Goal: Communication & Community: Answer question/provide support

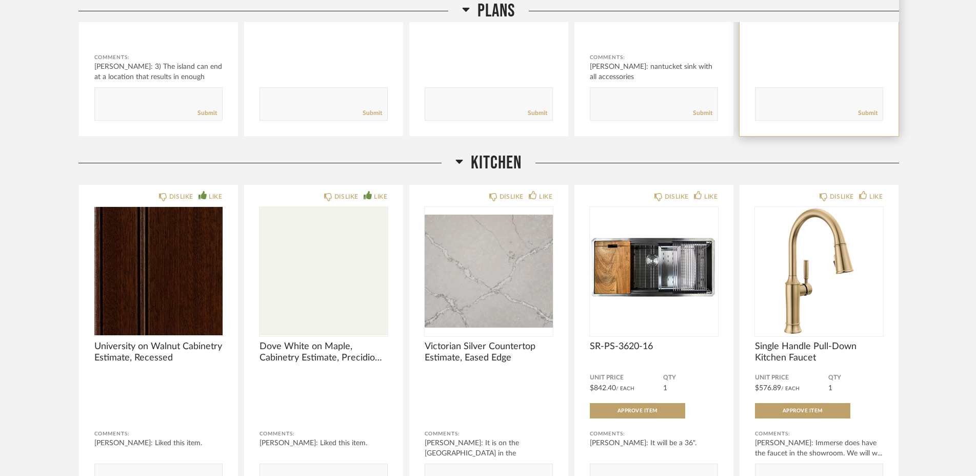
scroll to position [462, 0]
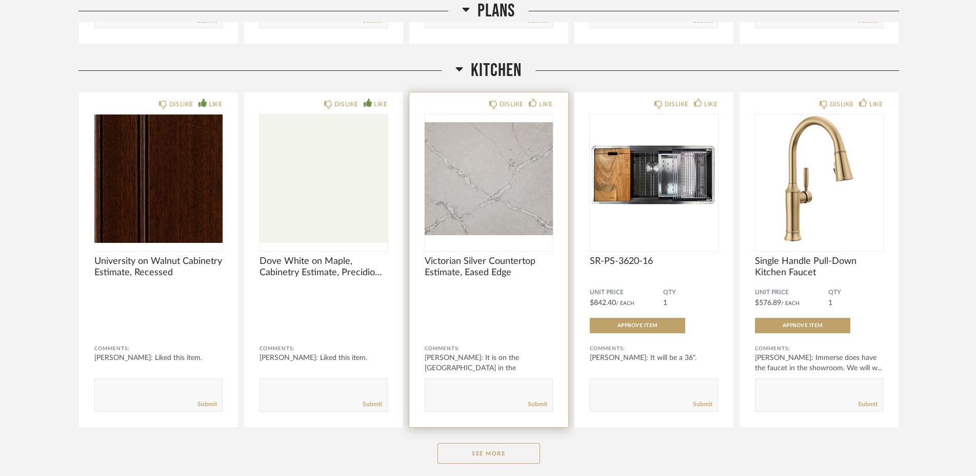
click at [471, 214] on img "0" at bounding box center [489, 178] width 128 height 128
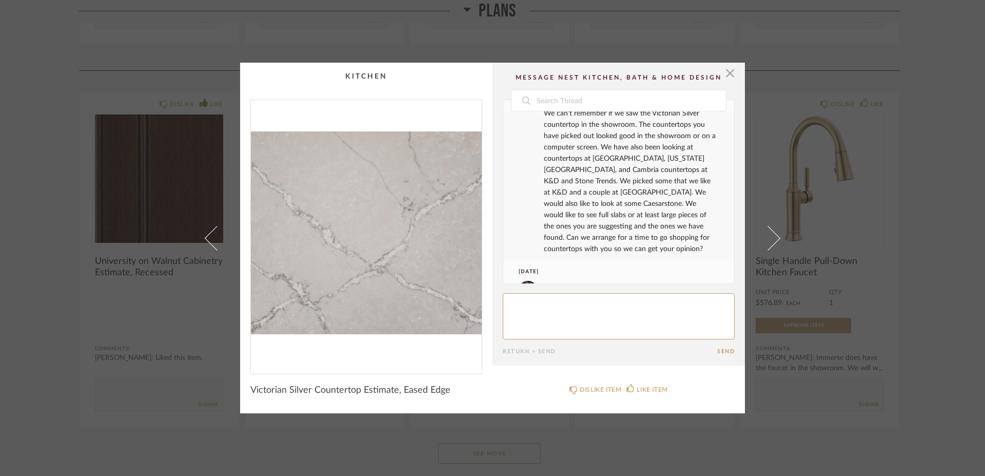
scroll to position [70, 0]
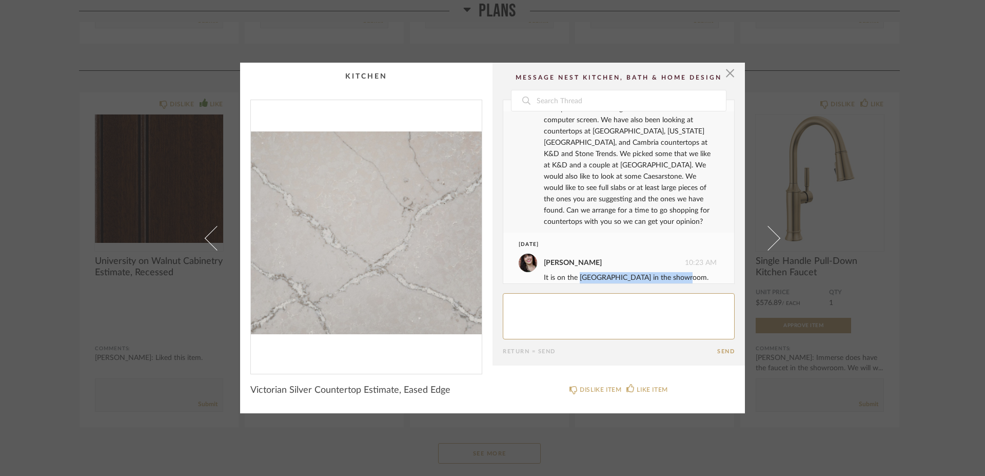
drag, startPoint x: 575, startPoint y: 267, endPoint x: 674, endPoint y: 267, distance: 99.0
click at [674, 272] on div "It is on the [GEOGRAPHIC_DATA] in the showroom." at bounding box center [630, 277] width 173 height 11
click at [554, 310] on textarea at bounding box center [619, 316] width 232 height 46
click at [505, 304] on textarea at bounding box center [619, 316] width 232 height 46
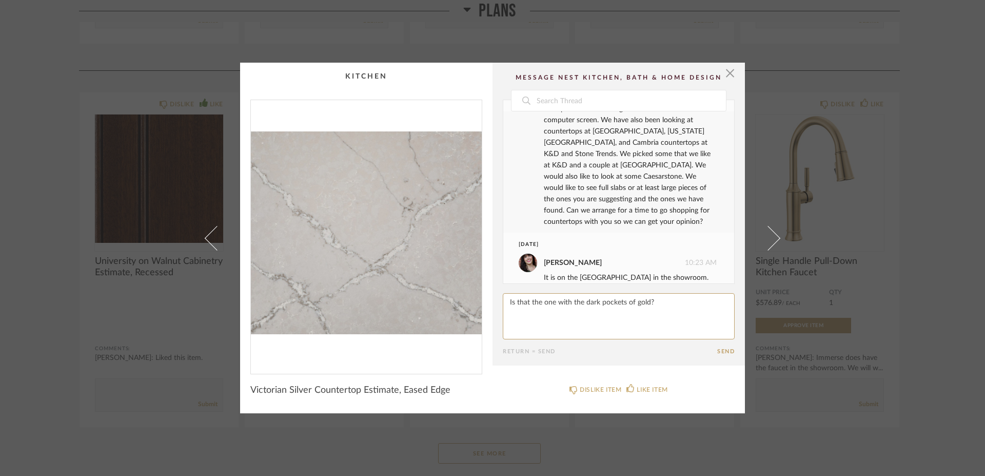
click at [654, 306] on textarea at bounding box center [619, 316] width 232 height 46
click at [505, 303] on textarea at bounding box center [619, 316] width 232 height 46
click at [638, 316] on textarea at bounding box center [619, 316] width 232 height 46
click at [640, 316] on textarea at bounding box center [619, 316] width 232 height 46
click at [569, 320] on textarea at bounding box center [619, 316] width 232 height 46
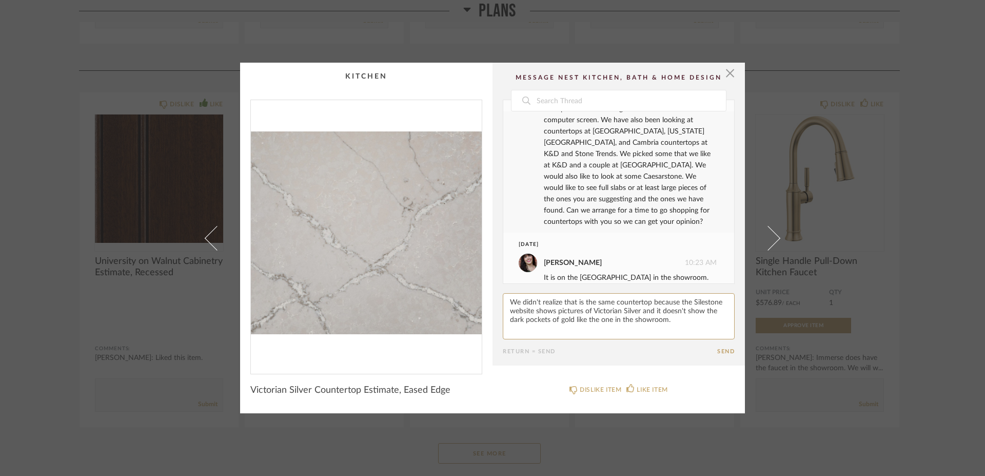
type textarea "We didn't realize that is the same countertop because the Silestone website sho…"
click at [717, 352] on button "Send" at bounding box center [725, 351] width 17 height 7
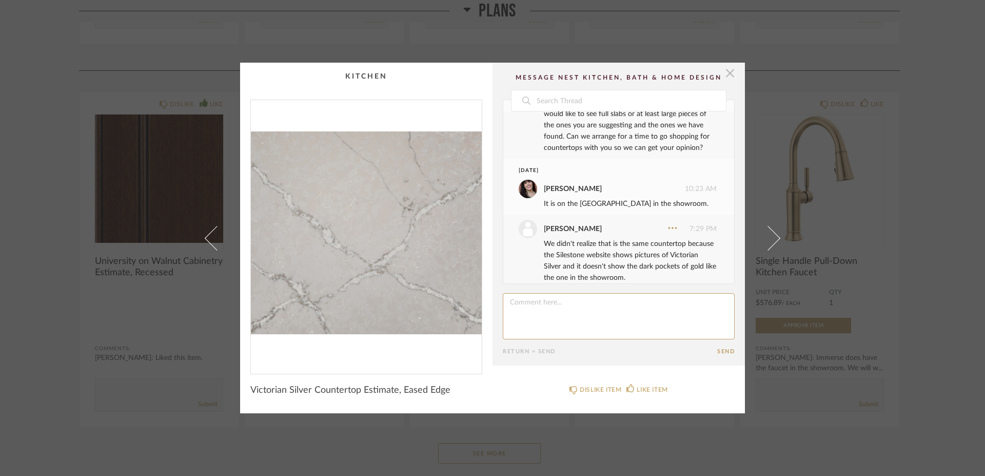
click at [728, 75] on span "button" at bounding box center [730, 73] width 21 height 21
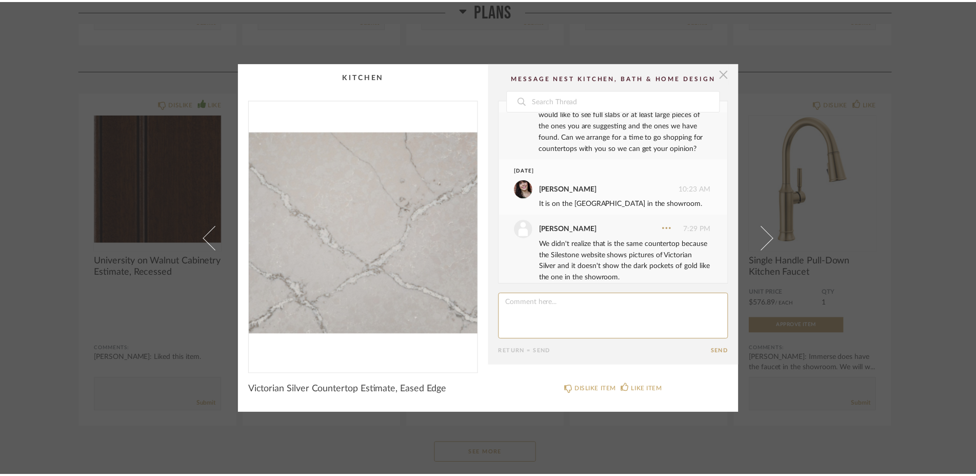
scroll to position [462, 0]
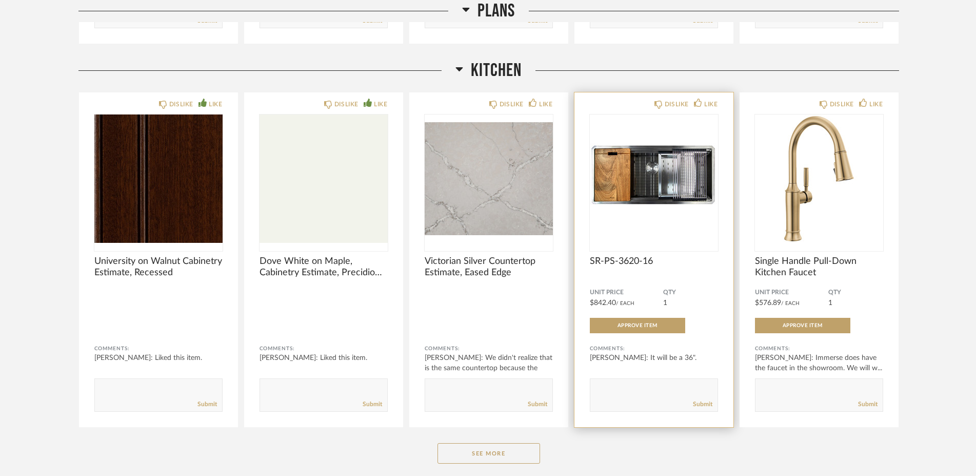
click at [663, 195] on img "0" at bounding box center [654, 178] width 128 height 128
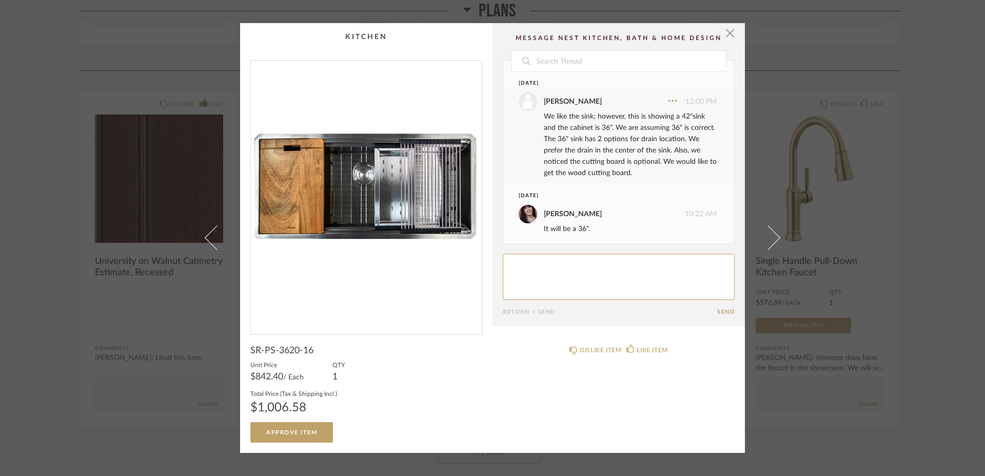
scroll to position [2, 0]
click at [727, 35] on span "button" at bounding box center [730, 33] width 21 height 21
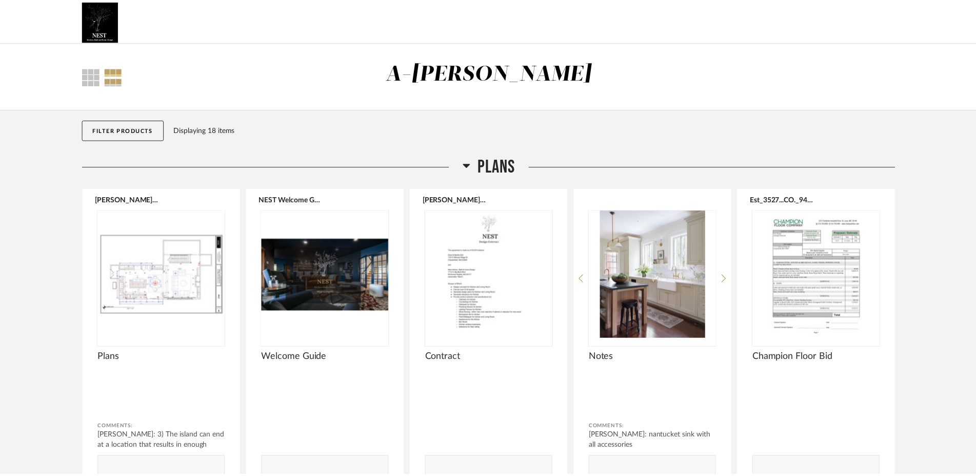
scroll to position [462, 0]
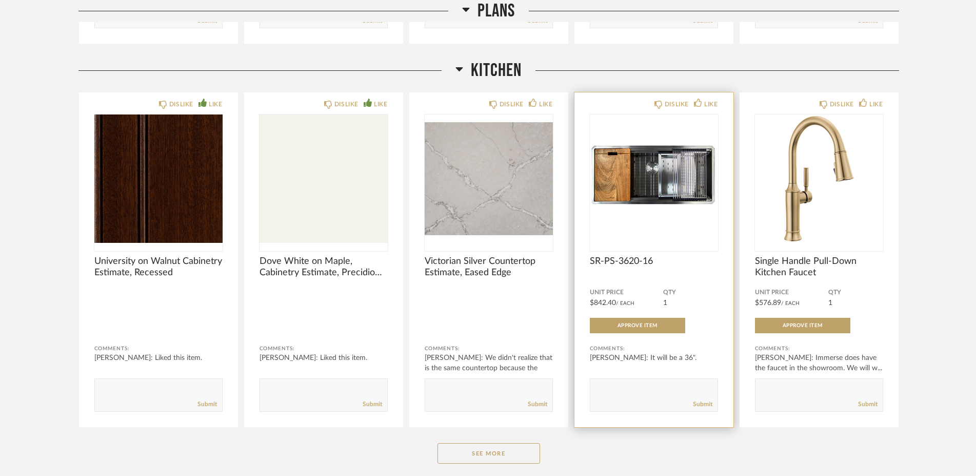
click at [613, 259] on span "SR-PS-3620-16" at bounding box center [654, 261] width 128 height 11
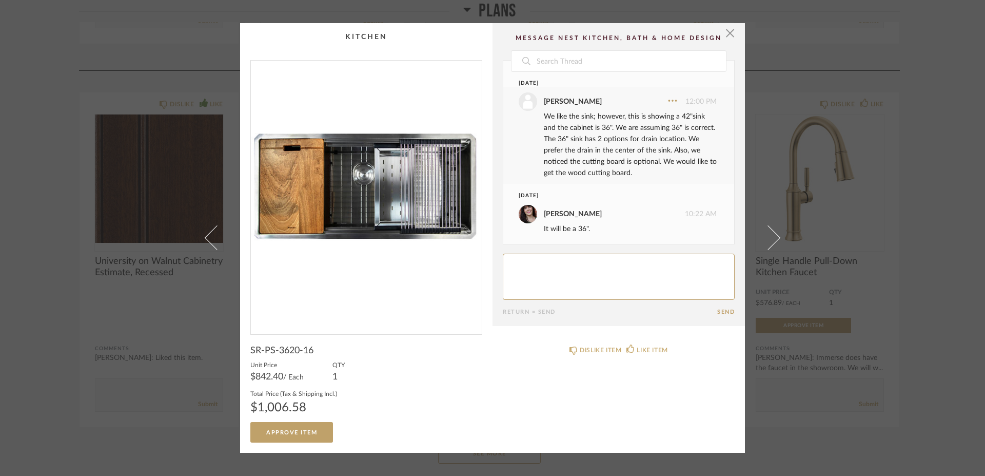
scroll to position [2, 0]
click at [639, 348] on div "LIKE ITEM" at bounding box center [652, 350] width 31 height 10
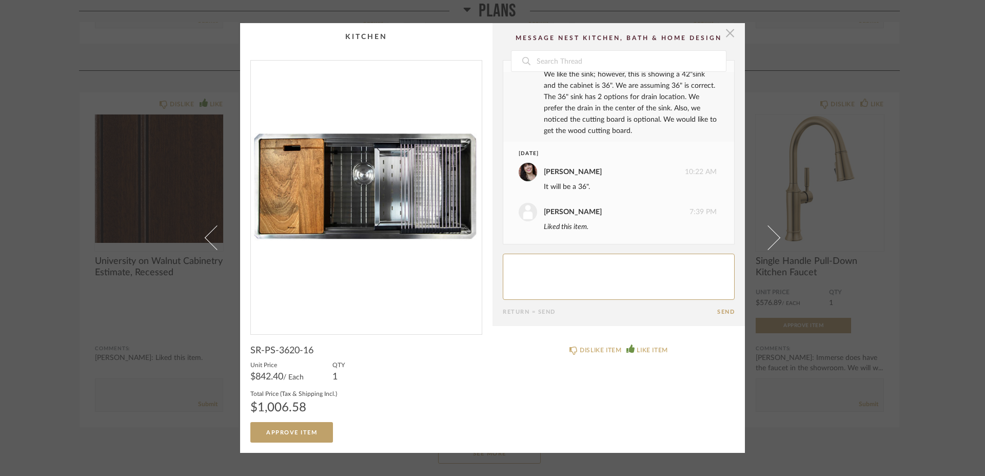
click at [725, 35] on span "button" at bounding box center [730, 33] width 21 height 21
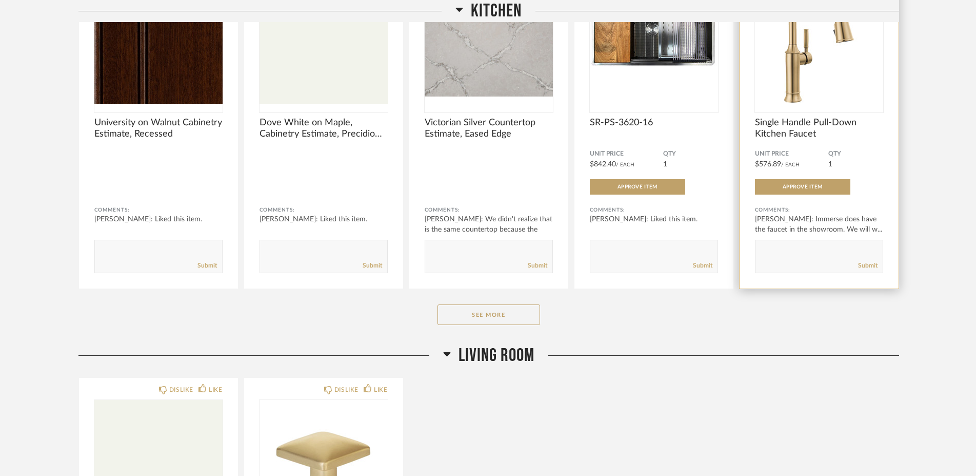
scroll to position [693, 0]
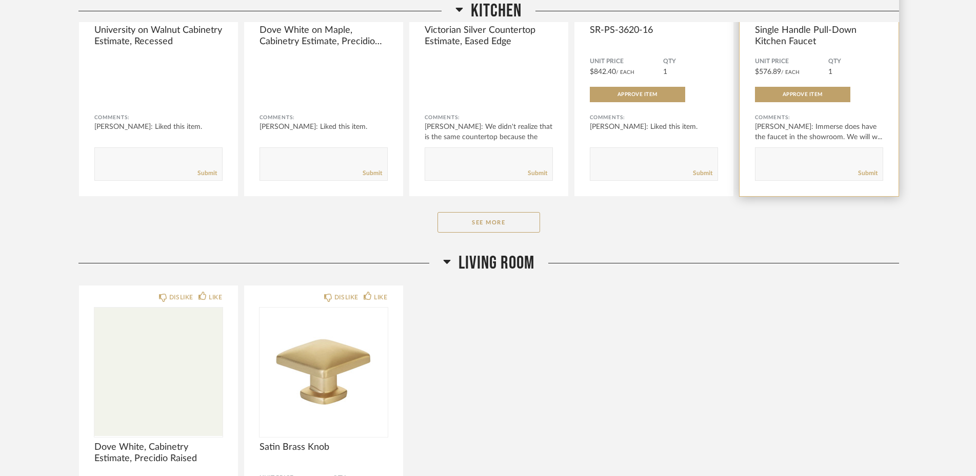
click at [791, 36] on span "Single Handle Pull-Down Kitchen Faucet" at bounding box center [819, 36] width 128 height 23
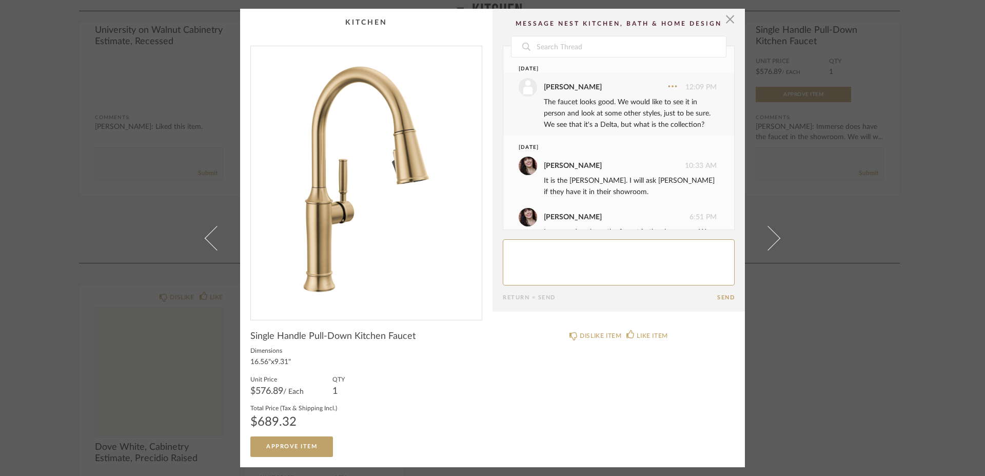
scroll to position [53, 0]
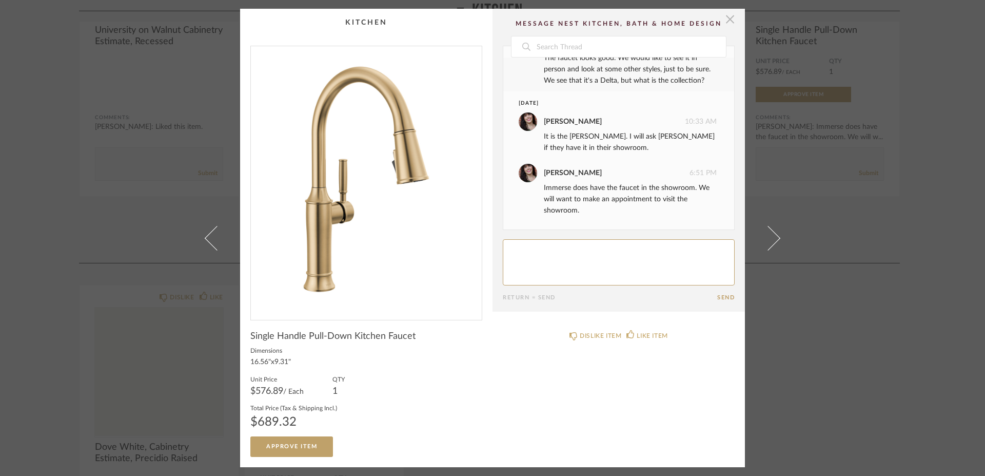
click at [729, 19] on span "button" at bounding box center [730, 19] width 21 height 21
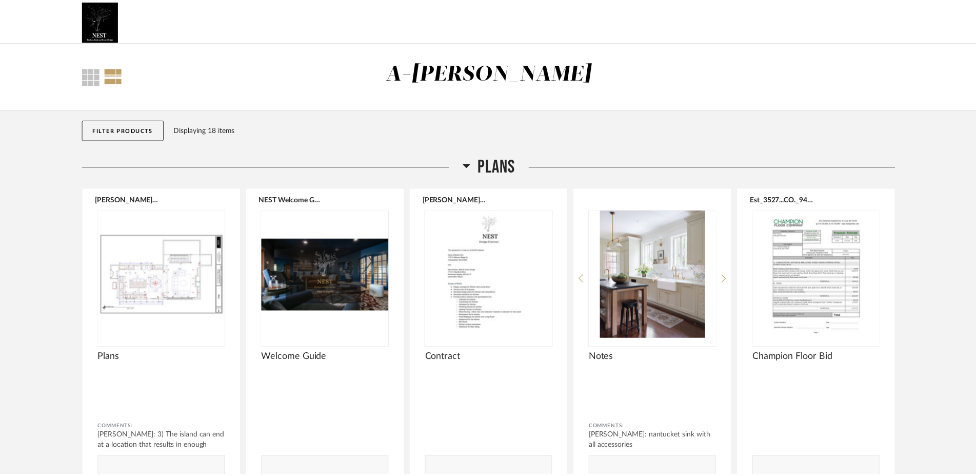
scroll to position [693, 0]
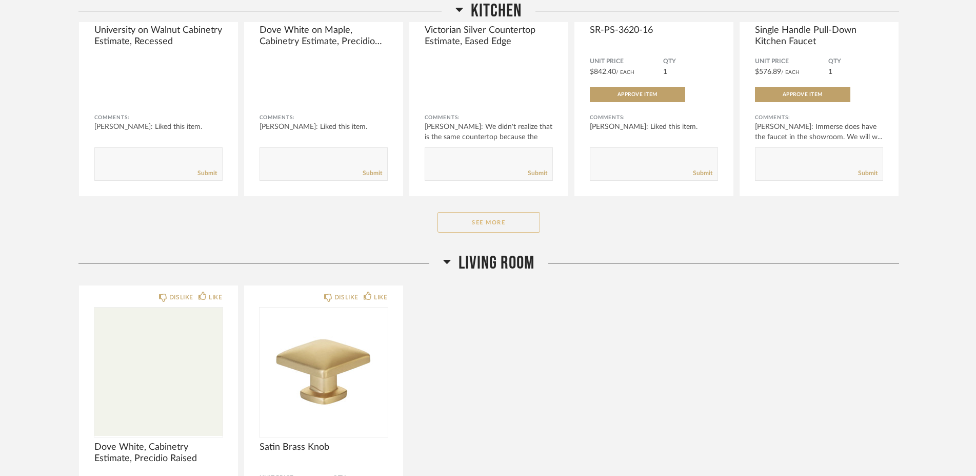
click at [455, 218] on button "See More" at bounding box center [489, 222] width 103 height 21
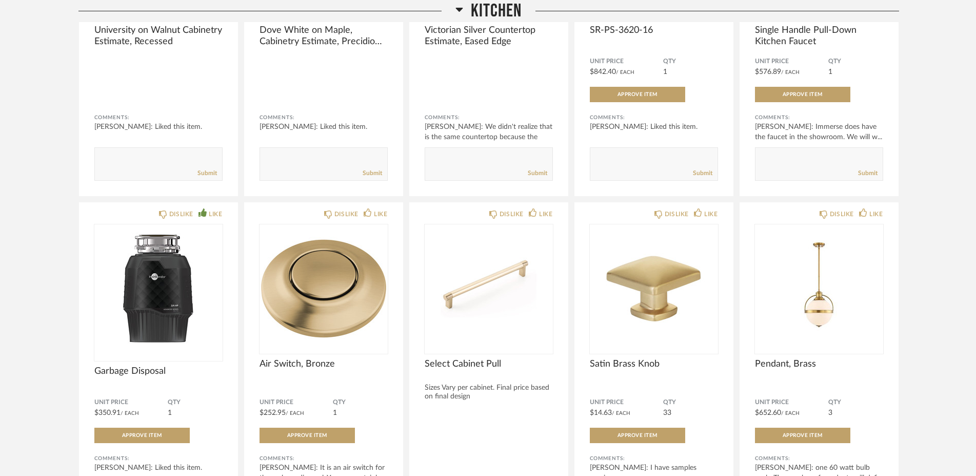
scroll to position [785, 0]
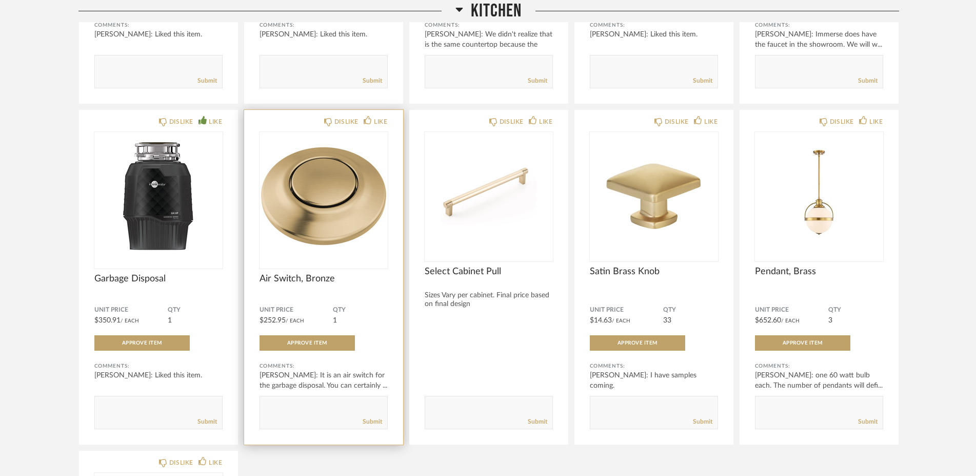
click at [348, 220] on img "0" at bounding box center [324, 196] width 128 height 128
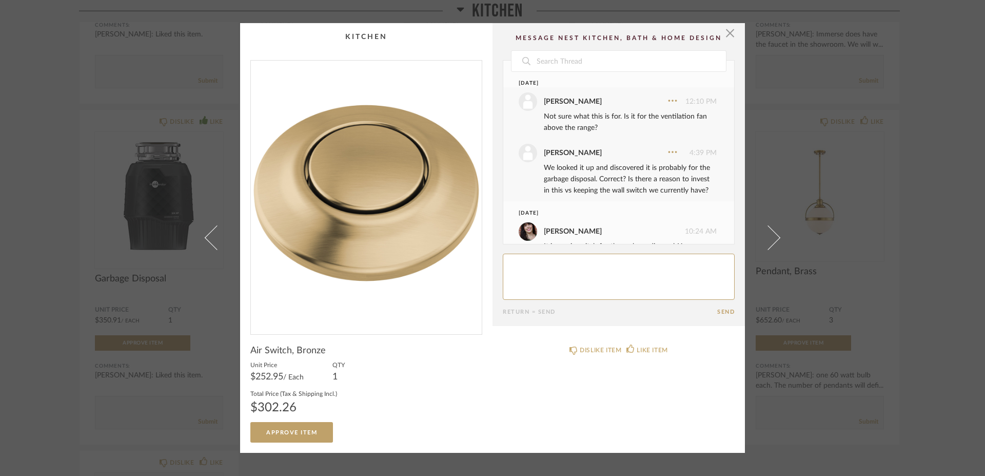
scroll to position [42, 0]
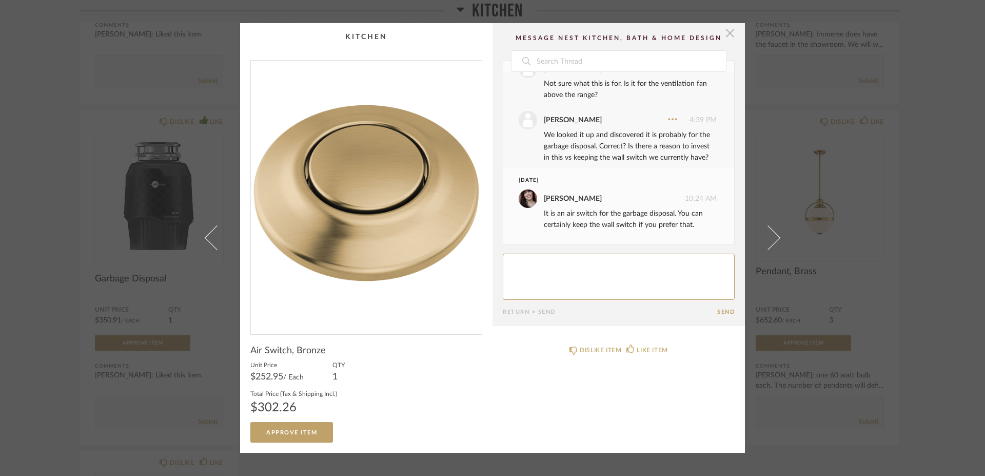
click at [724, 34] on span "button" at bounding box center [730, 33] width 21 height 21
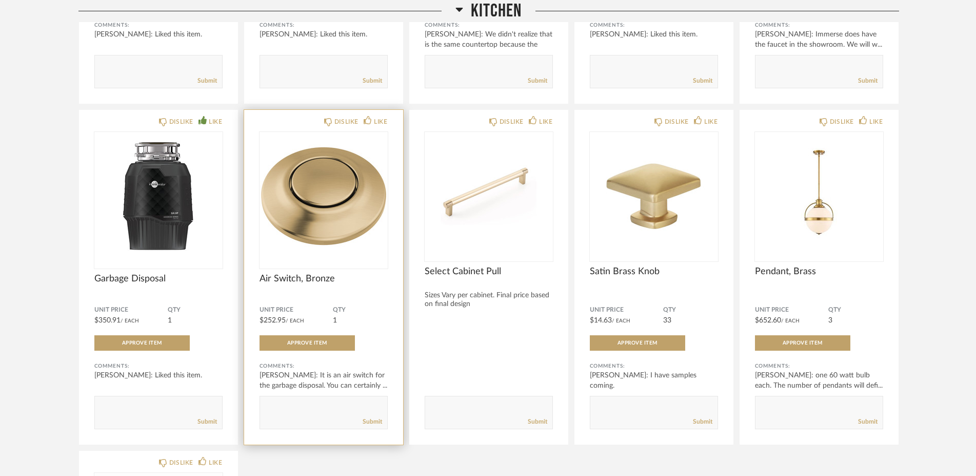
scroll to position [831, 0]
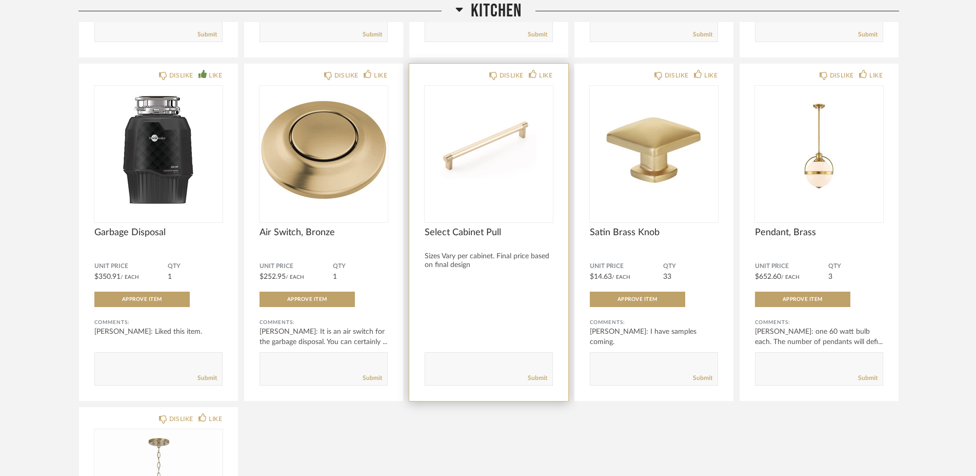
click at [451, 146] on img "0" at bounding box center [489, 150] width 128 height 128
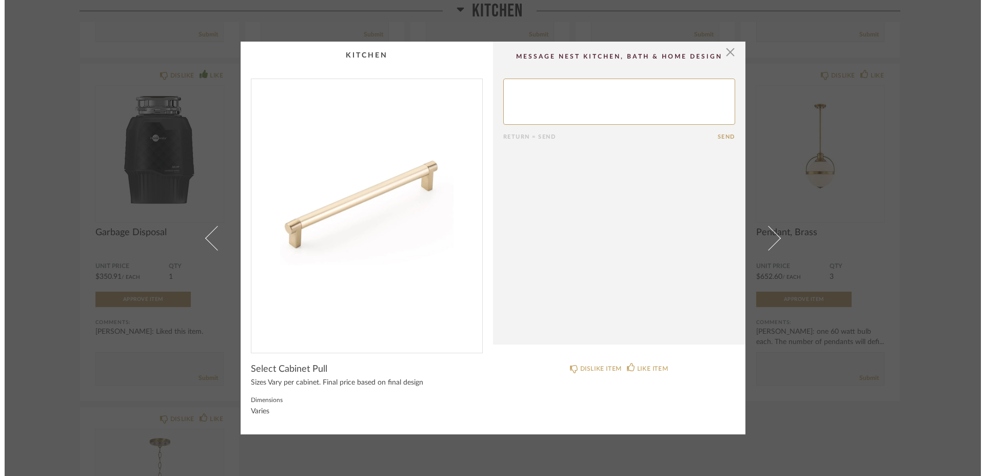
scroll to position [0, 0]
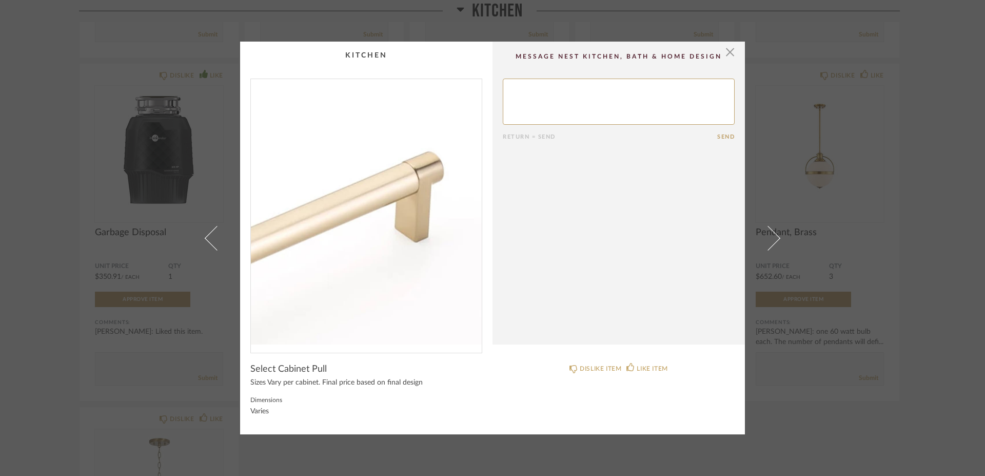
click at [407, 181] on img "0" at bounding box center [366, 211] width 231 height 265
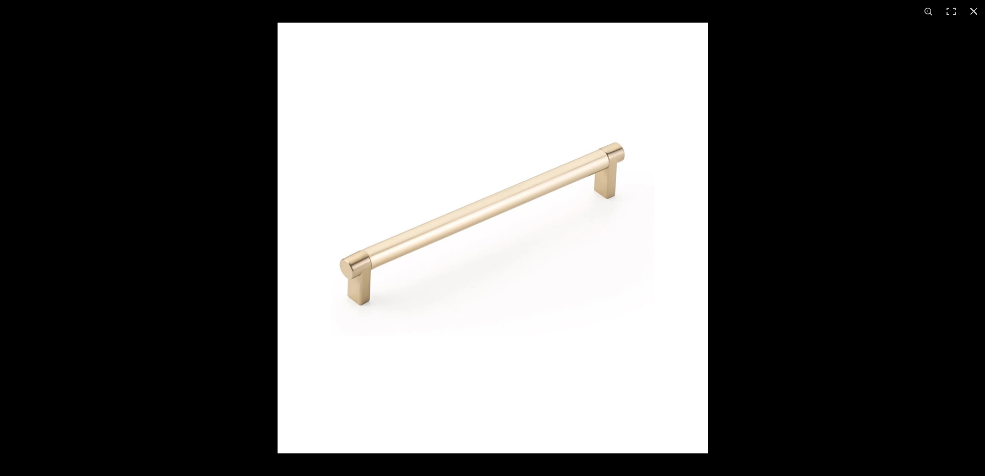
click at [409, 237] on img at bounding box center [493, 238] width 430 height 430
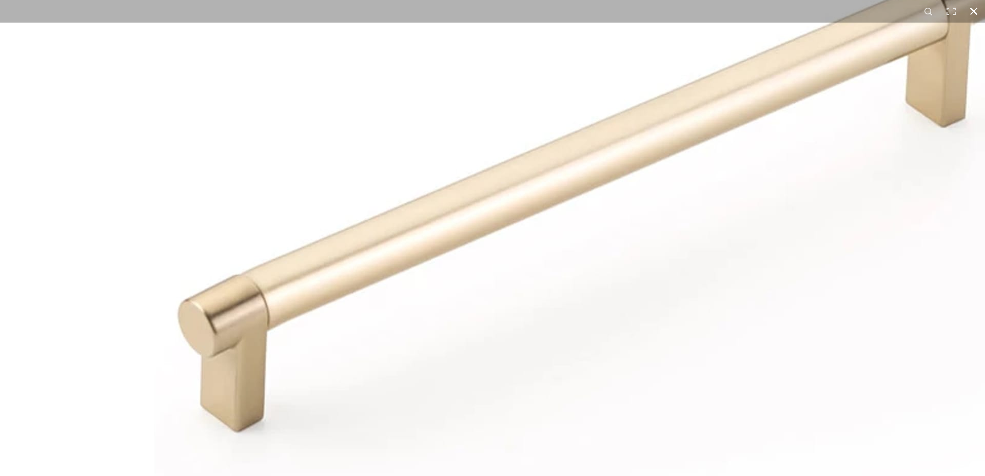
click at [976, 14] on button at bounding box center [974, 11] width 23 height 23
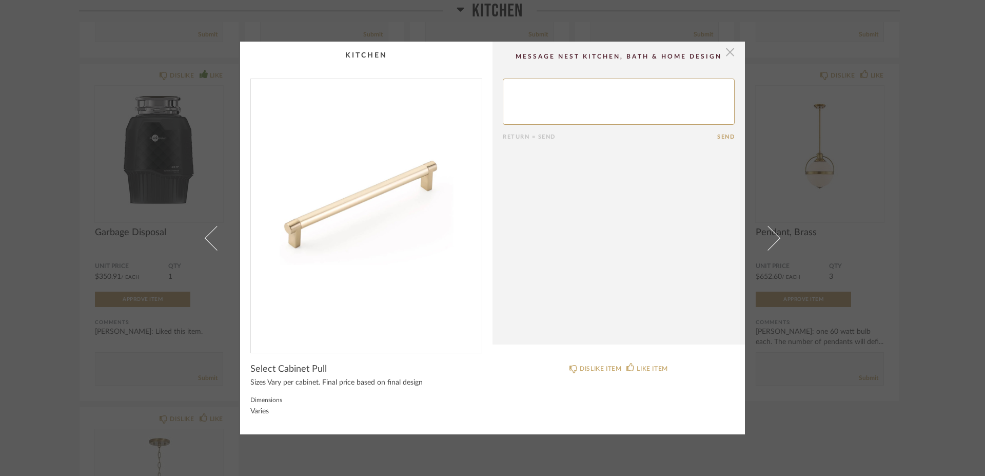
click at [727, 49] on span "button" at bounding box center [730, 52] width 21 height 21
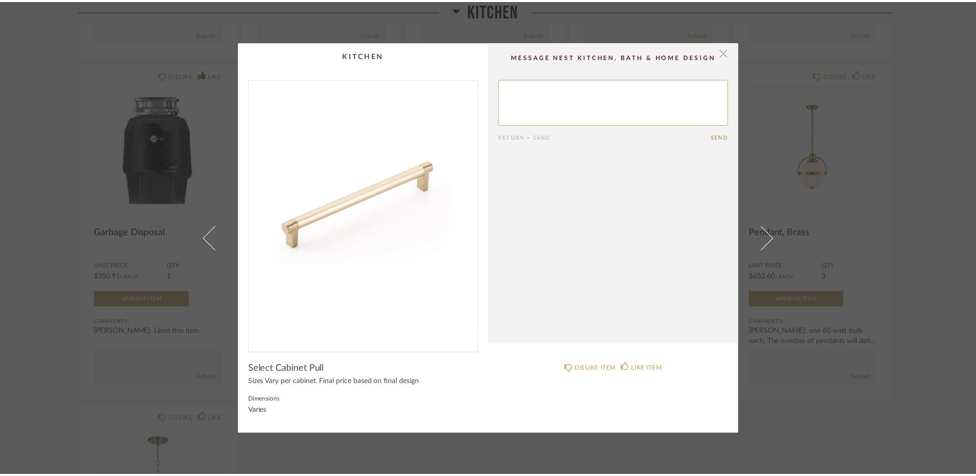
scroll to position [831, 0]
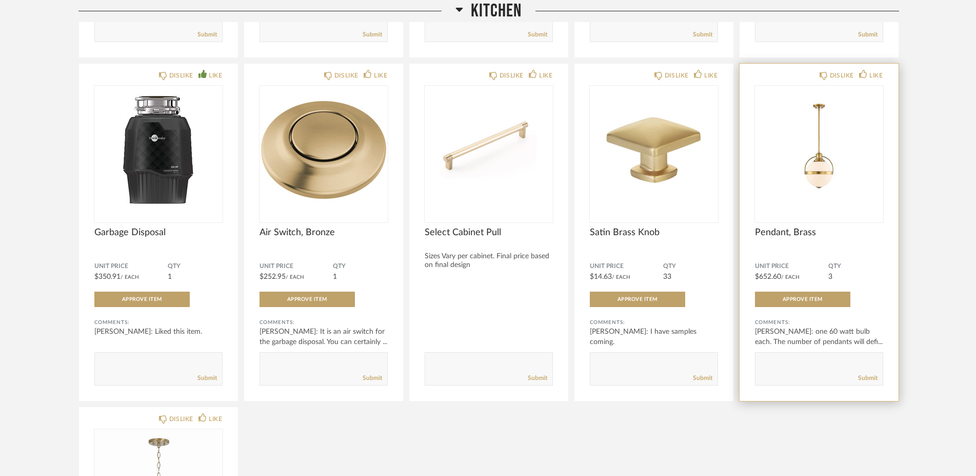
click at [830, 163] on img "0" at bounding box center [819, 150] width 128 height 128
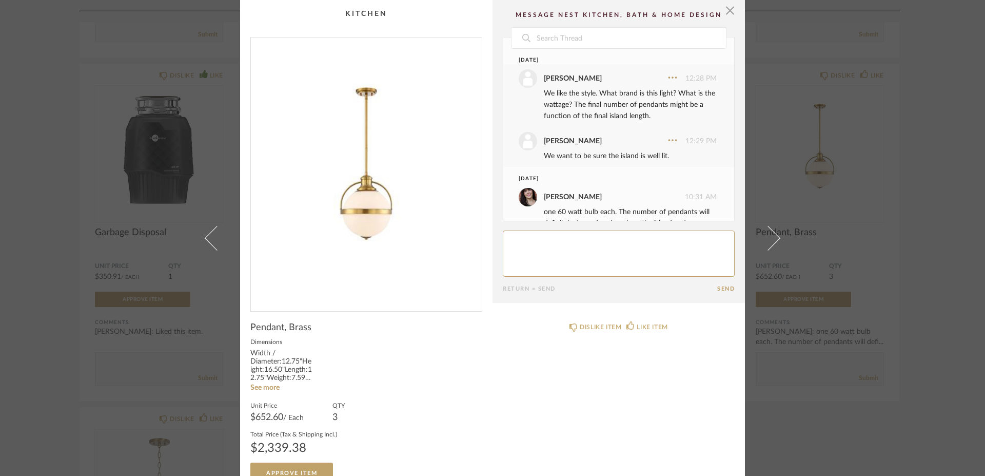
scroll to position [31, 0]
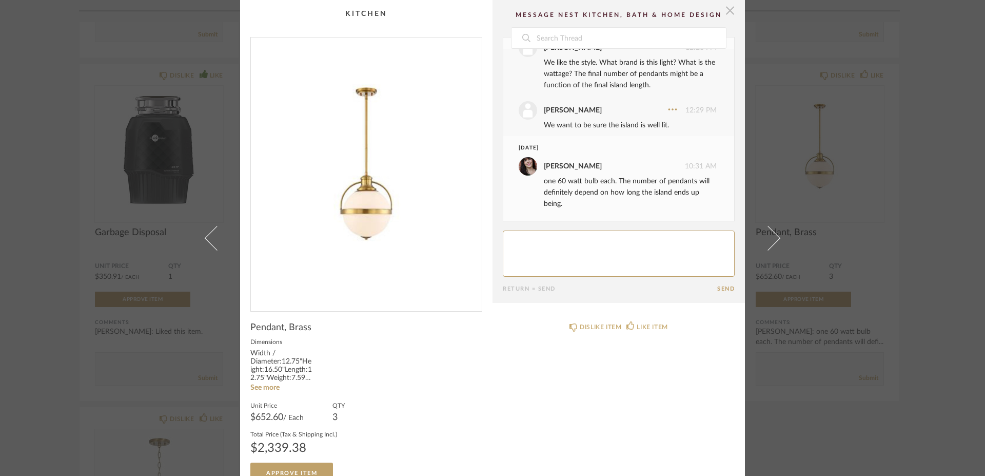
click at [725, 9] on span "button" at bounding box center [730, 10] width 21 height 21
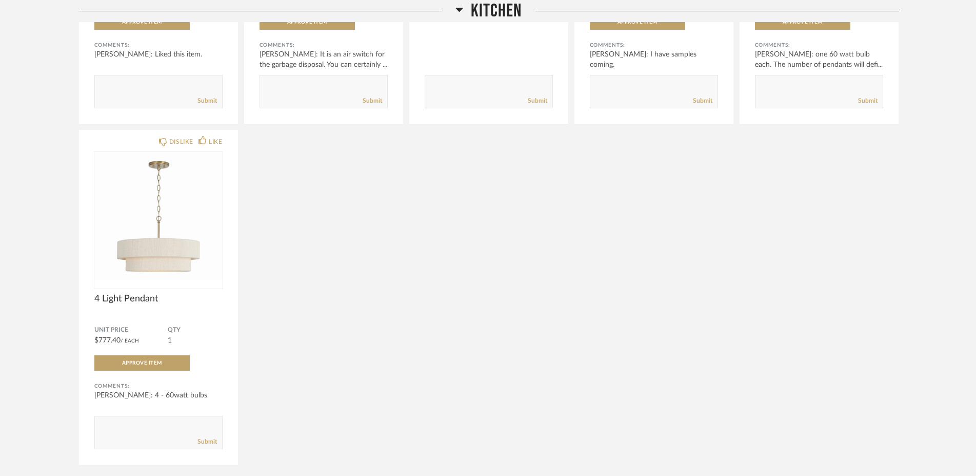
scroll to position [1154, 0]
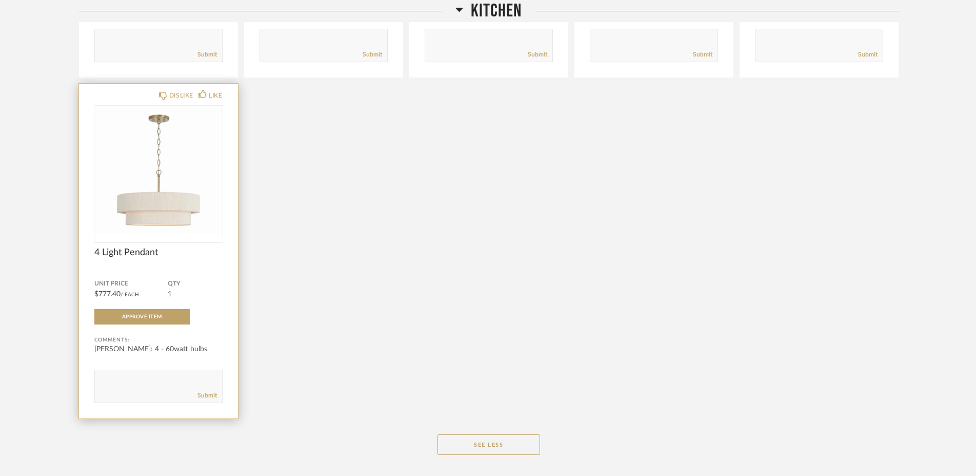
click at [146, 183] on img "0" at bounding box center [158, 170] width 128 height 128
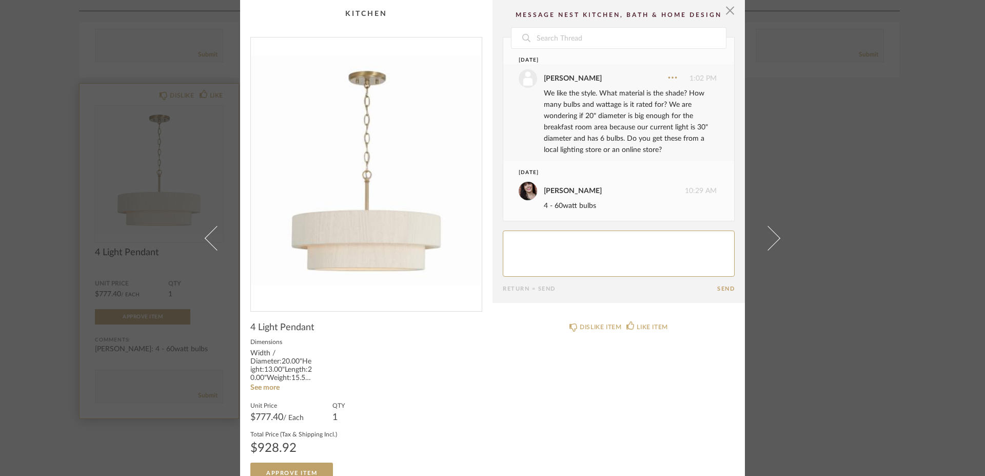
scroll to position [2, 0]
click at [730, 14] on span "button" at bounding box center [730, 10] width 21 height 21
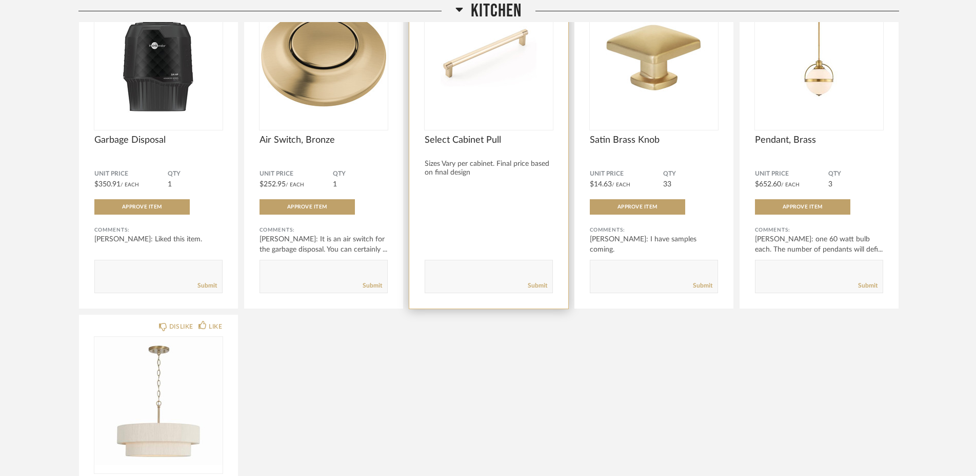
scroll to position [970, 0]
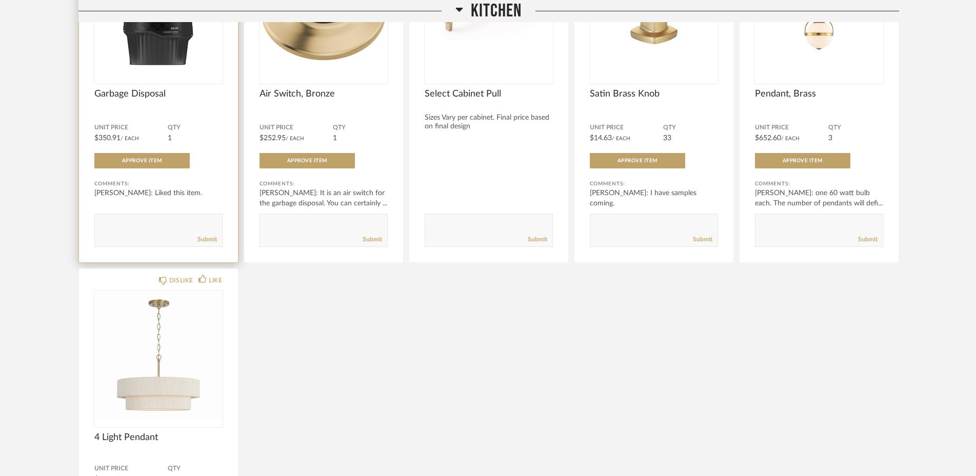
click at [135, 59] on img "0" at bounding box center [158, 11] width 128 height 128
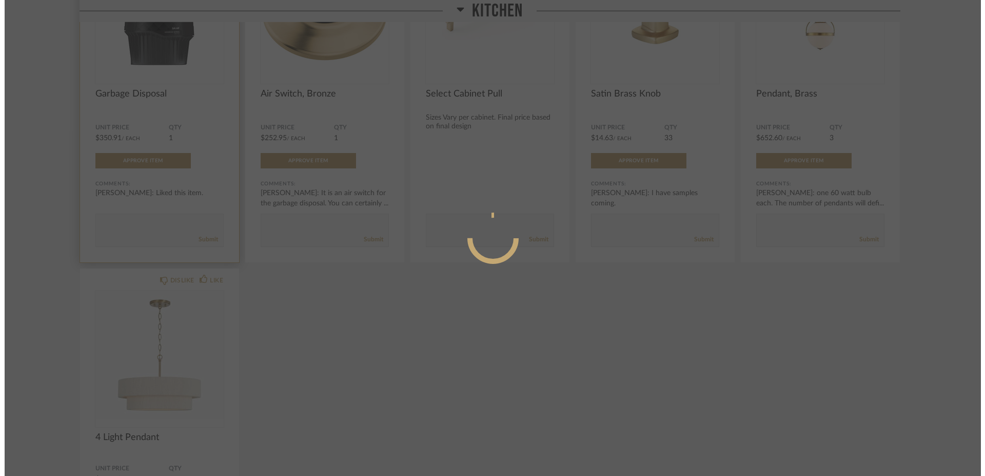
scroll to position [0, 0]
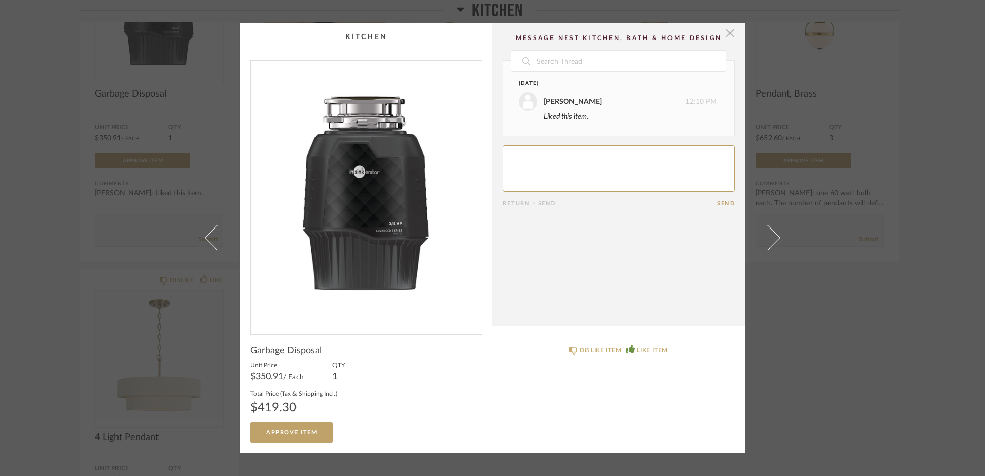
click at [730, 33] on span "button" at bounding box center [730, 33] width 21 height 21
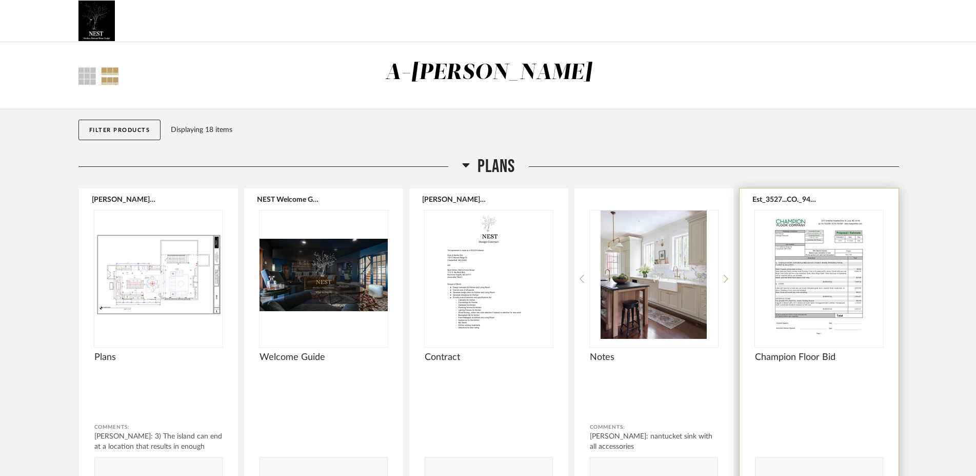
click at [804, 303] on img "0" at bounding box center [819, 274] width 128 height 128
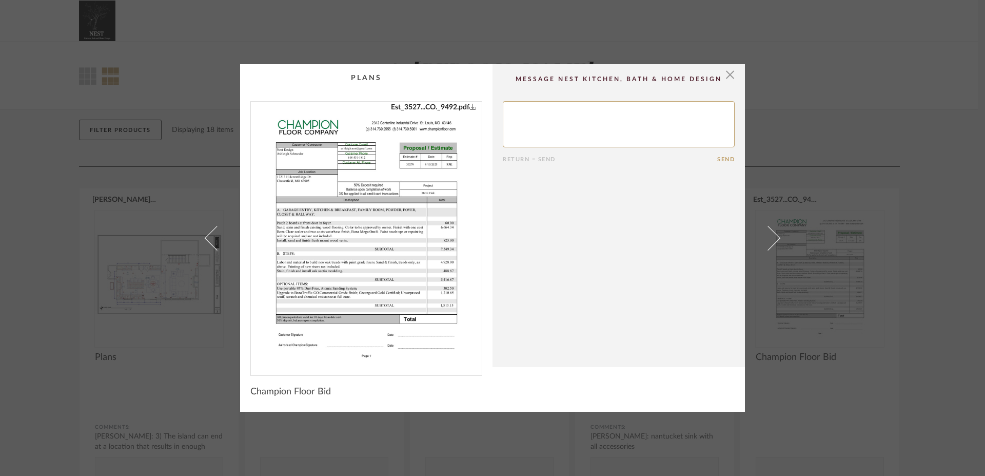
click at [401, 108] on link "Est_3527...CO._9492.pdf" at bounding box center [434, 107] width 86 height 11
click at [585, 122] on textarea at bounding box center [619, 124] width 232 height 46
type textarea "C"
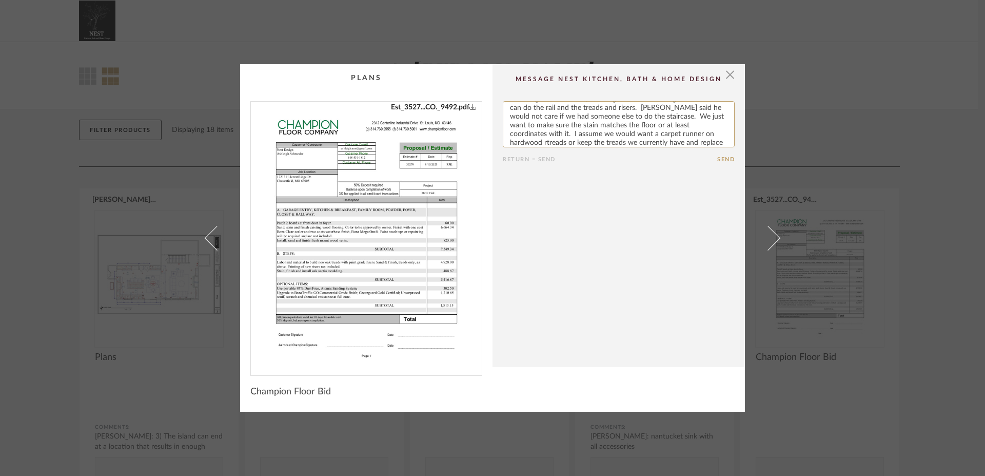
scroll to position [29, 0]
click at [508, 137] on textarea at bounding box center [619, 124] width 232 height 46
click at [697, 132] on textarea at bounding box center [619, 124] width 232 height 46
click at [531, 142] on textarea at bounding box center [619, 124] width 232 height 46
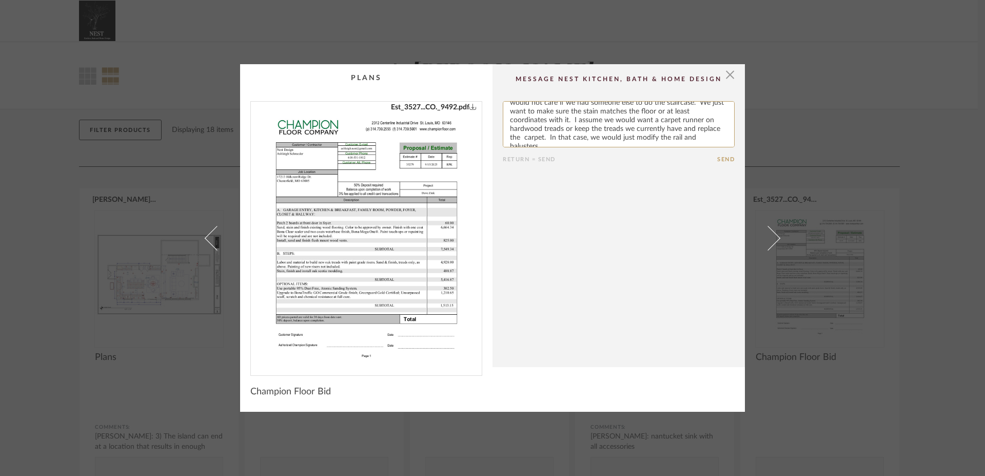
type textarea "Do you have a person who updates staircases? Champion doesn't do railings and b…"
click at [719, 162] on button "Send" at bounding box center [725, 159] width 17 height 7
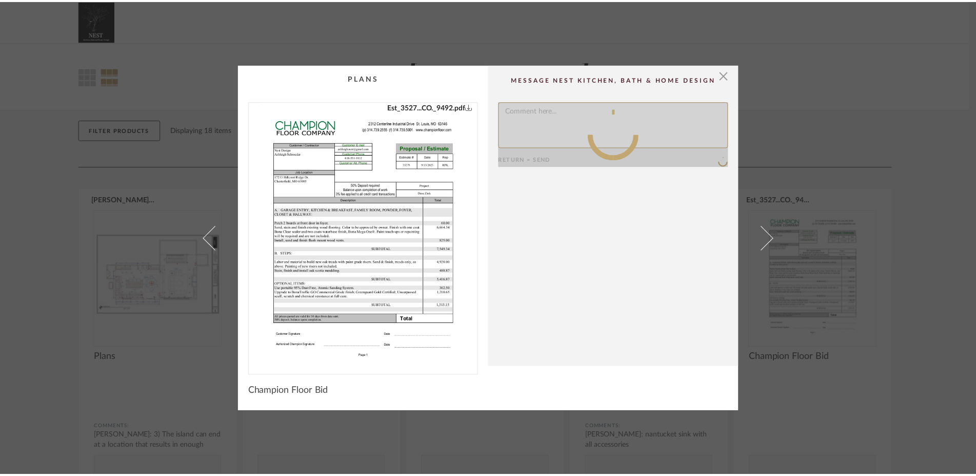
scroll to position [0, 0]
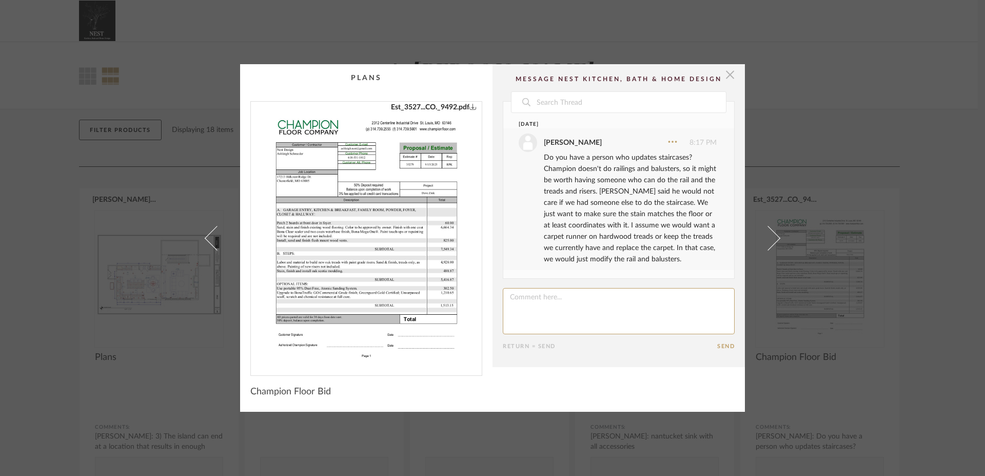
click at [726, 75] on span "button" at bounding box center [730, 74] width 21 height 21
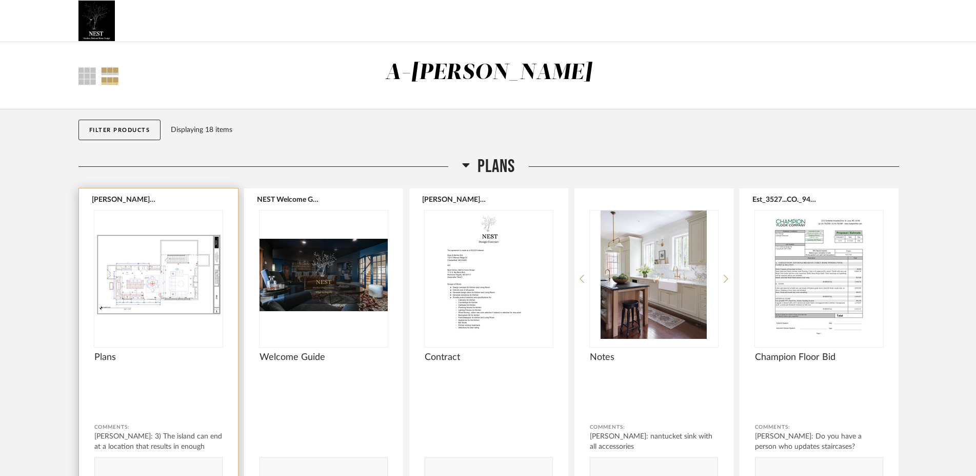
click at [115, 198] on button "[PERSON_NAME] [DATE].pdf" at bounding box center [124, 199] width 64 height 8
click at [119, 200] on button "[PERSON_NAME] [DATE].pdf" at bounding box center [124, 199] width 64 height 8
